Goal: Information Seeking & Learning: Find specific fact

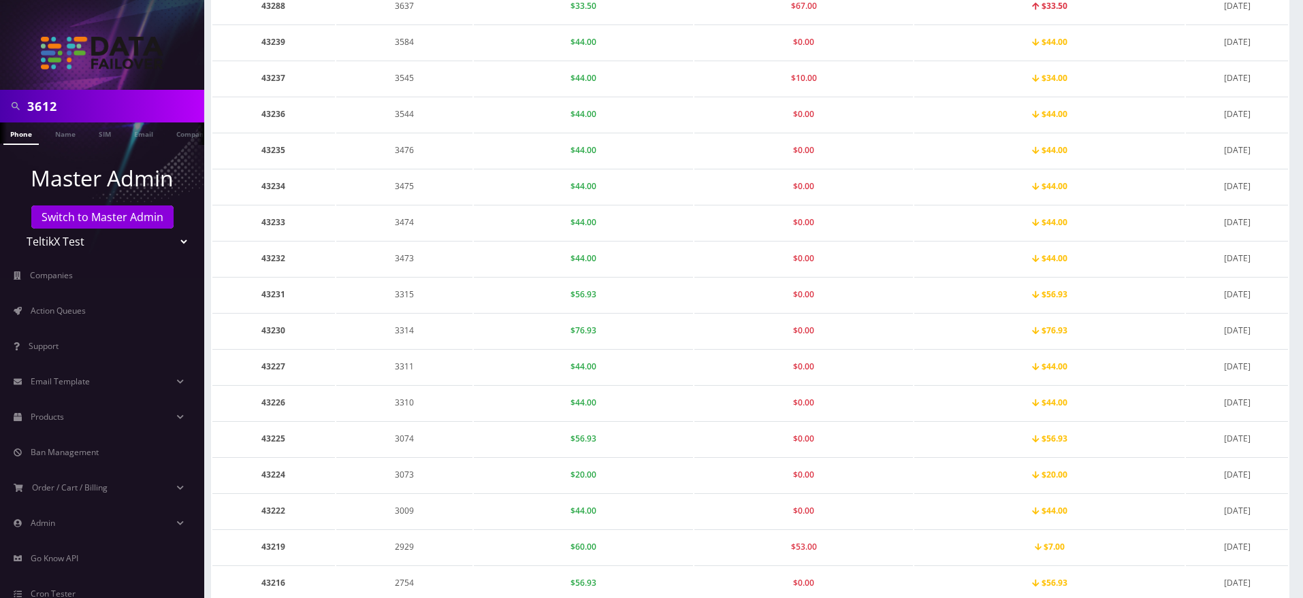
scroll to position [402, 0]
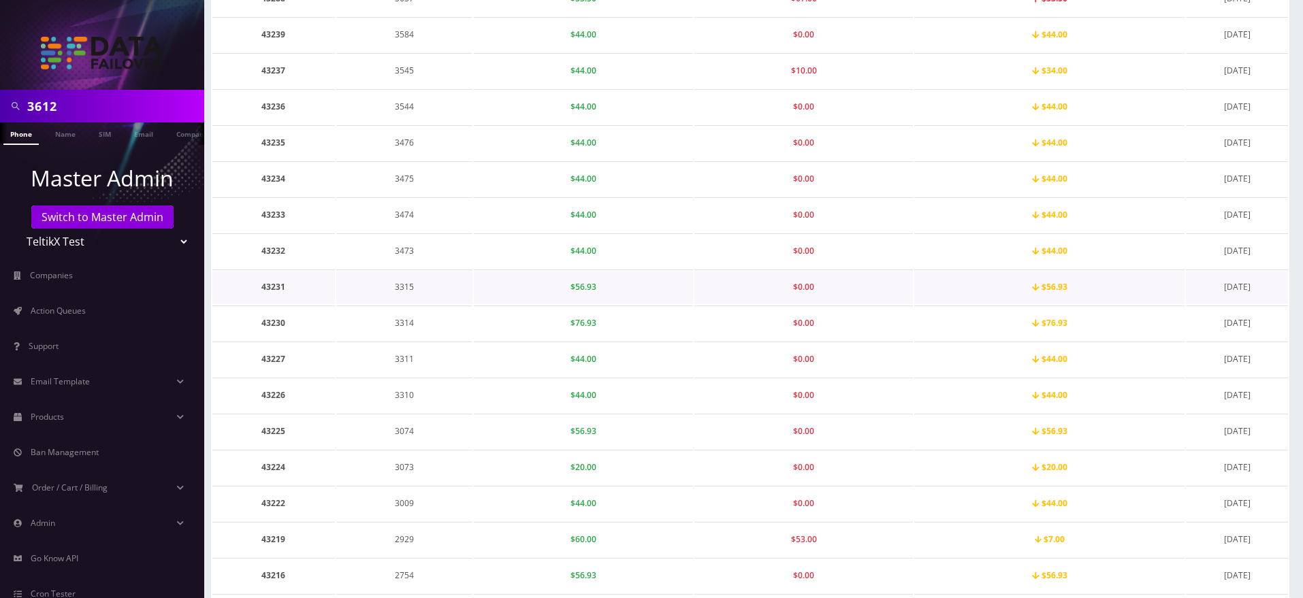
click at [405, 288] on td "3315" at bounding box center [404, 287] width 137 height 35
copy td "3315"
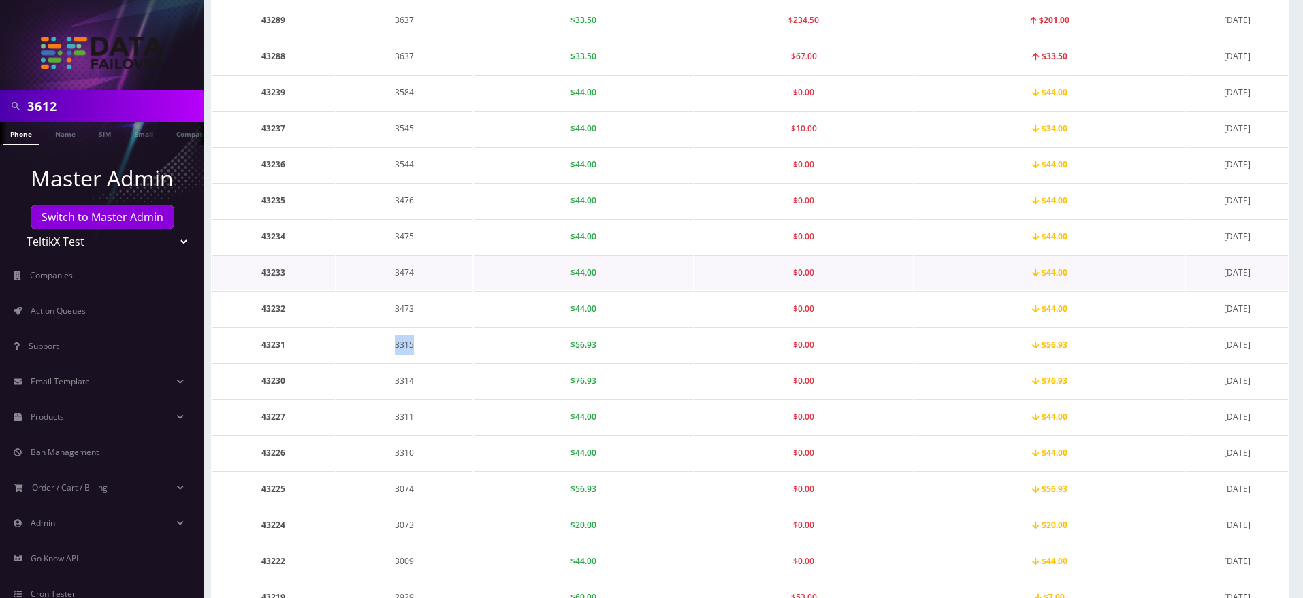
scroll to position [348, 0]
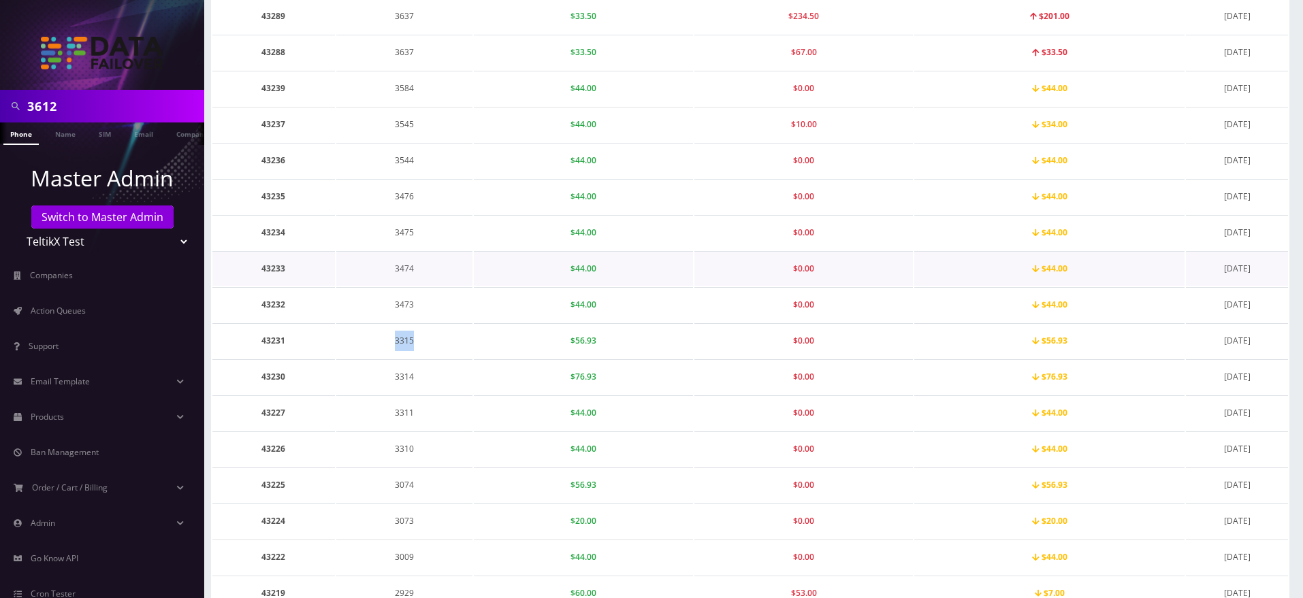
copy td "3315"
click at [270, 332] on td "43231" at bounding box center [273, 340] width 123 height 35
copy td "43231"
drag, startPoint x: 1041, startPoint y: 347, endPoint x: 1076, endPoint y: 346, distance: 34.7
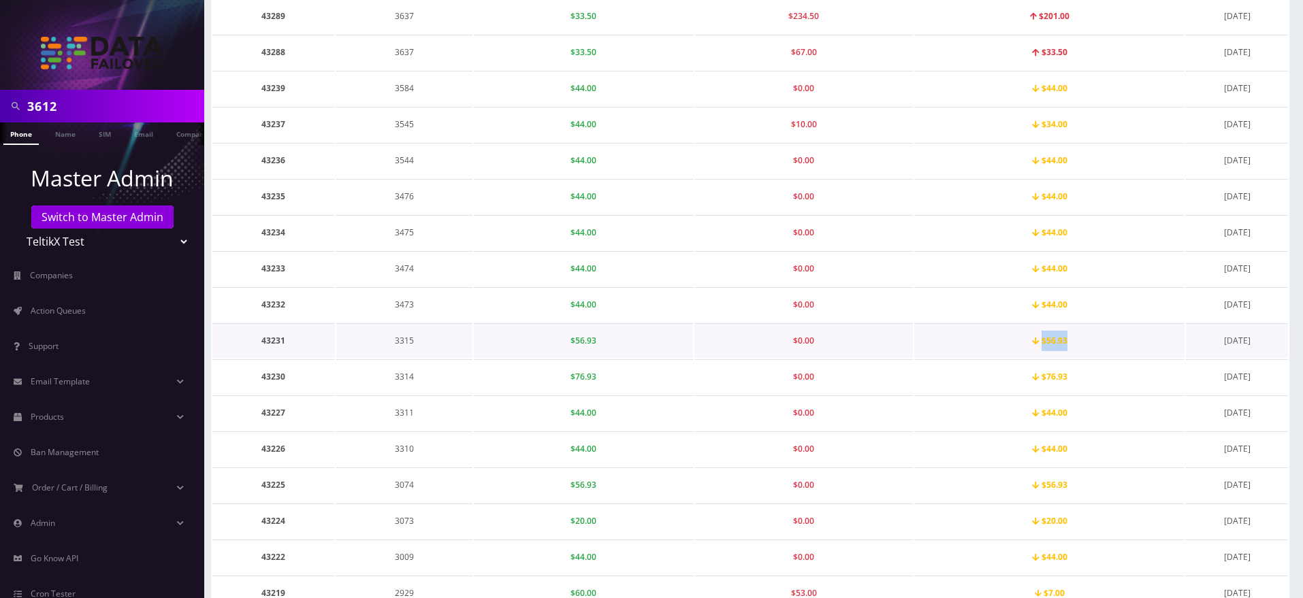
click at [1076, 346] on td "$56.93" at bounding box center [1049, 340] width 270 height 35
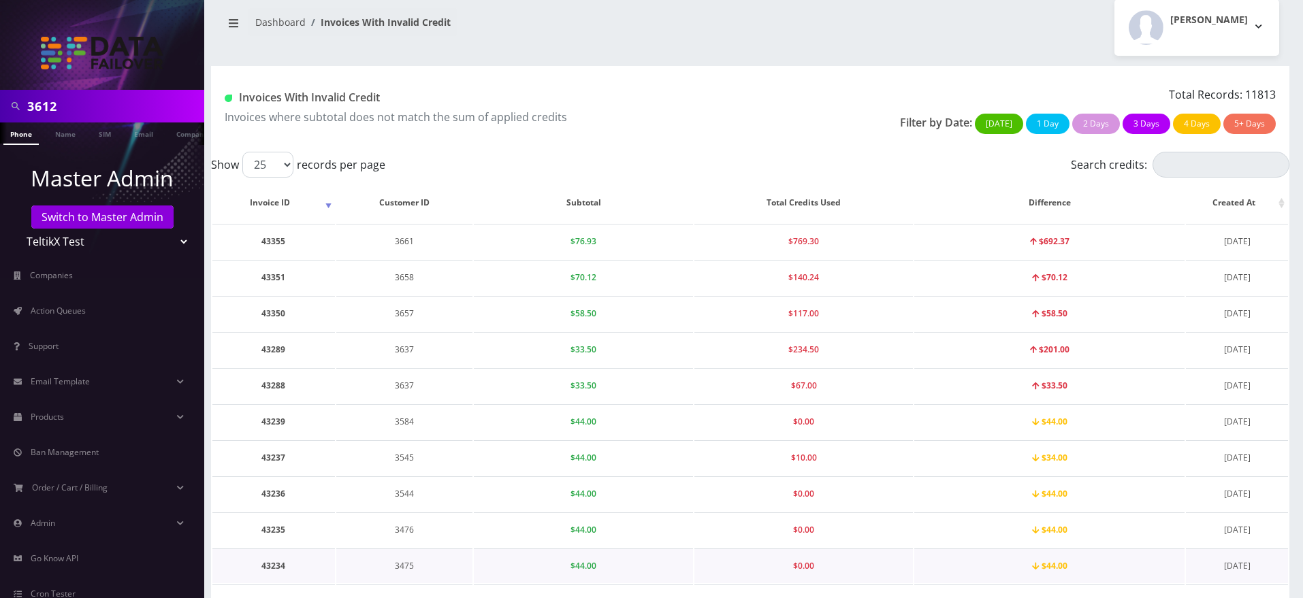
scroll to position [7, 0]
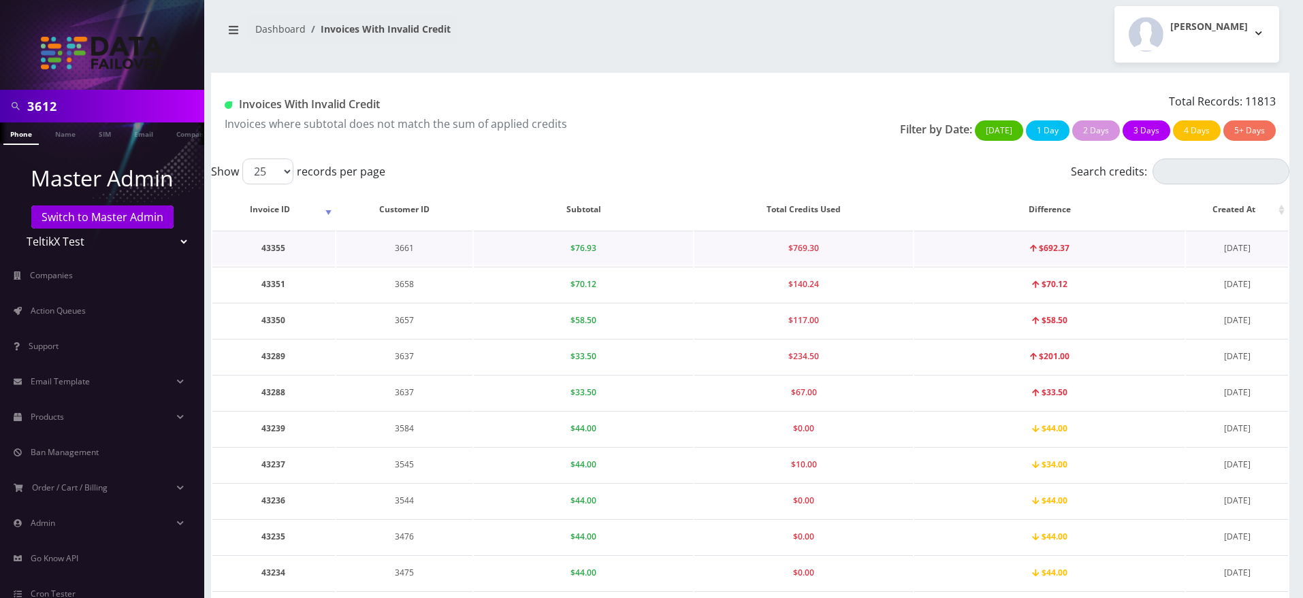
click at [406, 248] on td "3661" at bounding box center [404, 248] width 137 height 35
copy td "3661"
click at [276, 248] on td "43355" at bounding box center [273, 248] width 123 height 35
copy td "43355"
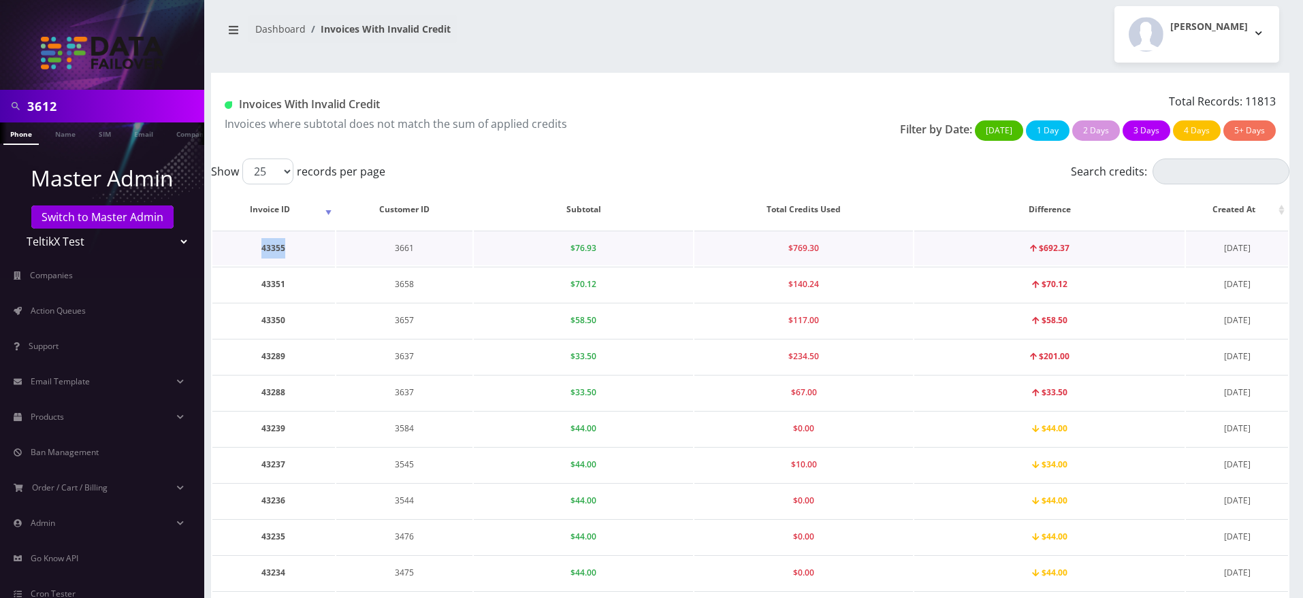
click at [276, 248] on td "43355" at bounding box center [273, 248] width 123 height 35
